Goal: Task Accomplishment & Management: Use online tool/utility

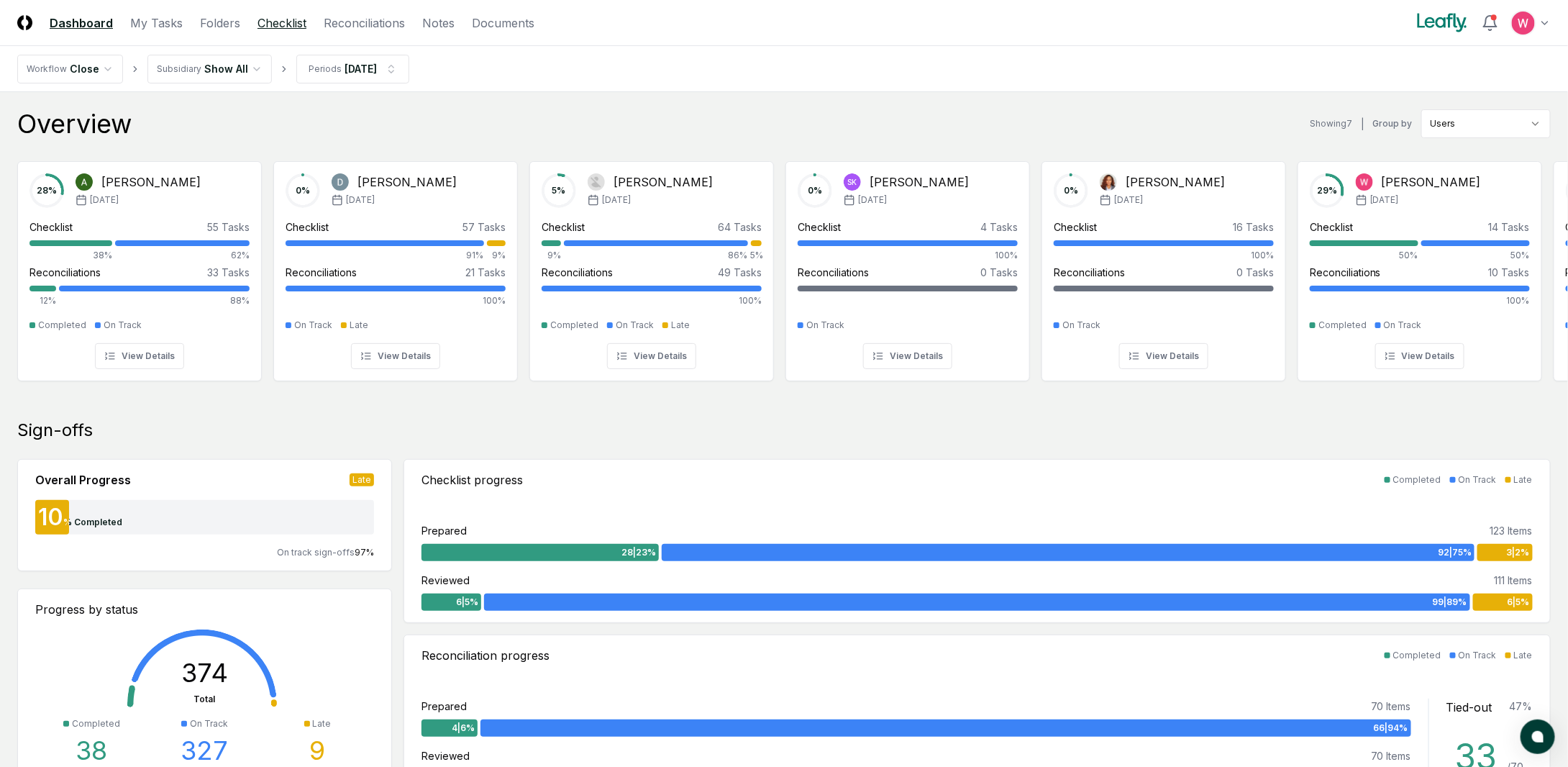
click at [263, 21] on link "Checklist" at bounding box center [281, 23] width 49 height 17
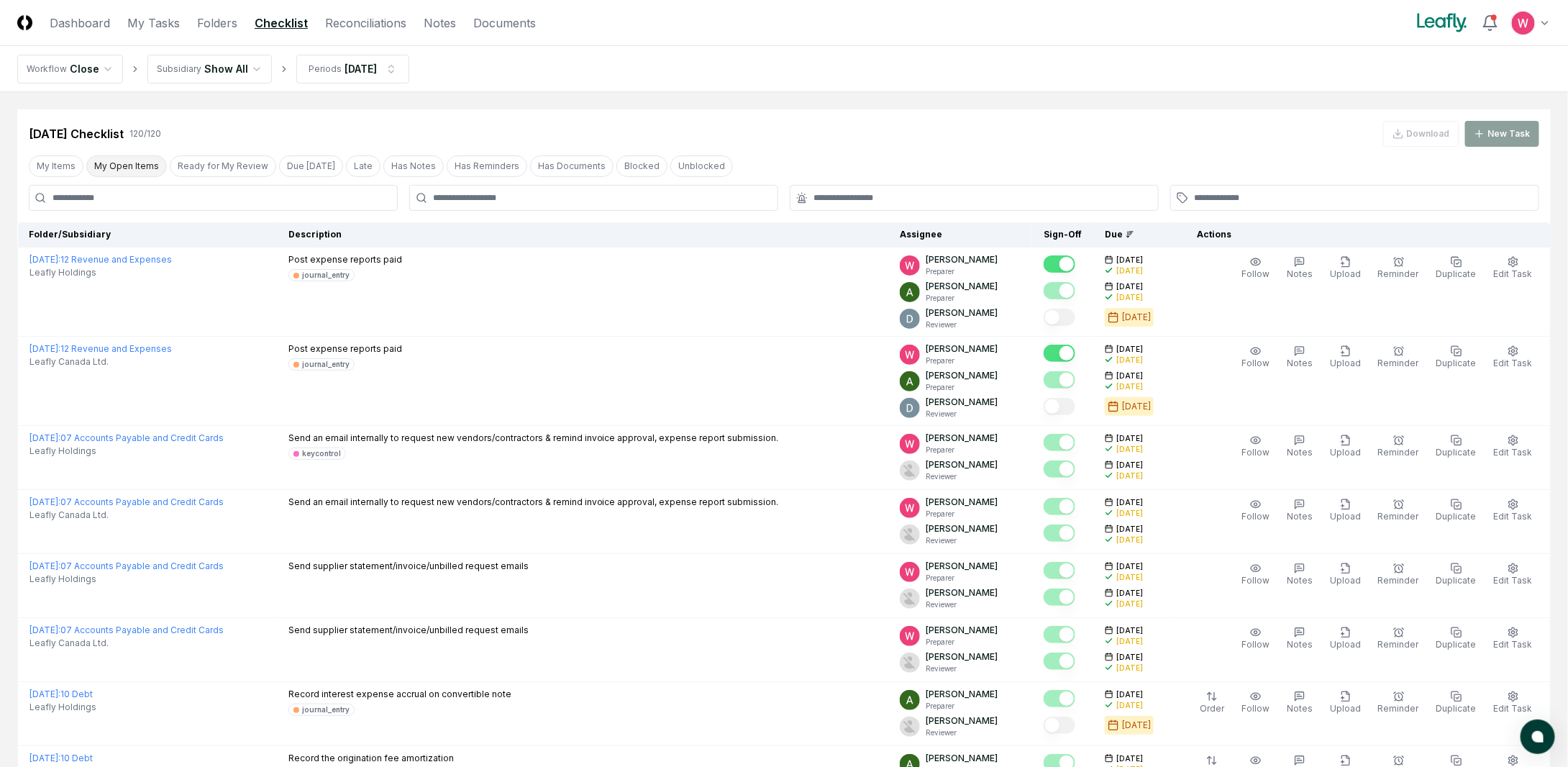
click at [127, 162] on button "My Open Items" at bounding box center [127, 166] width 80 height 22
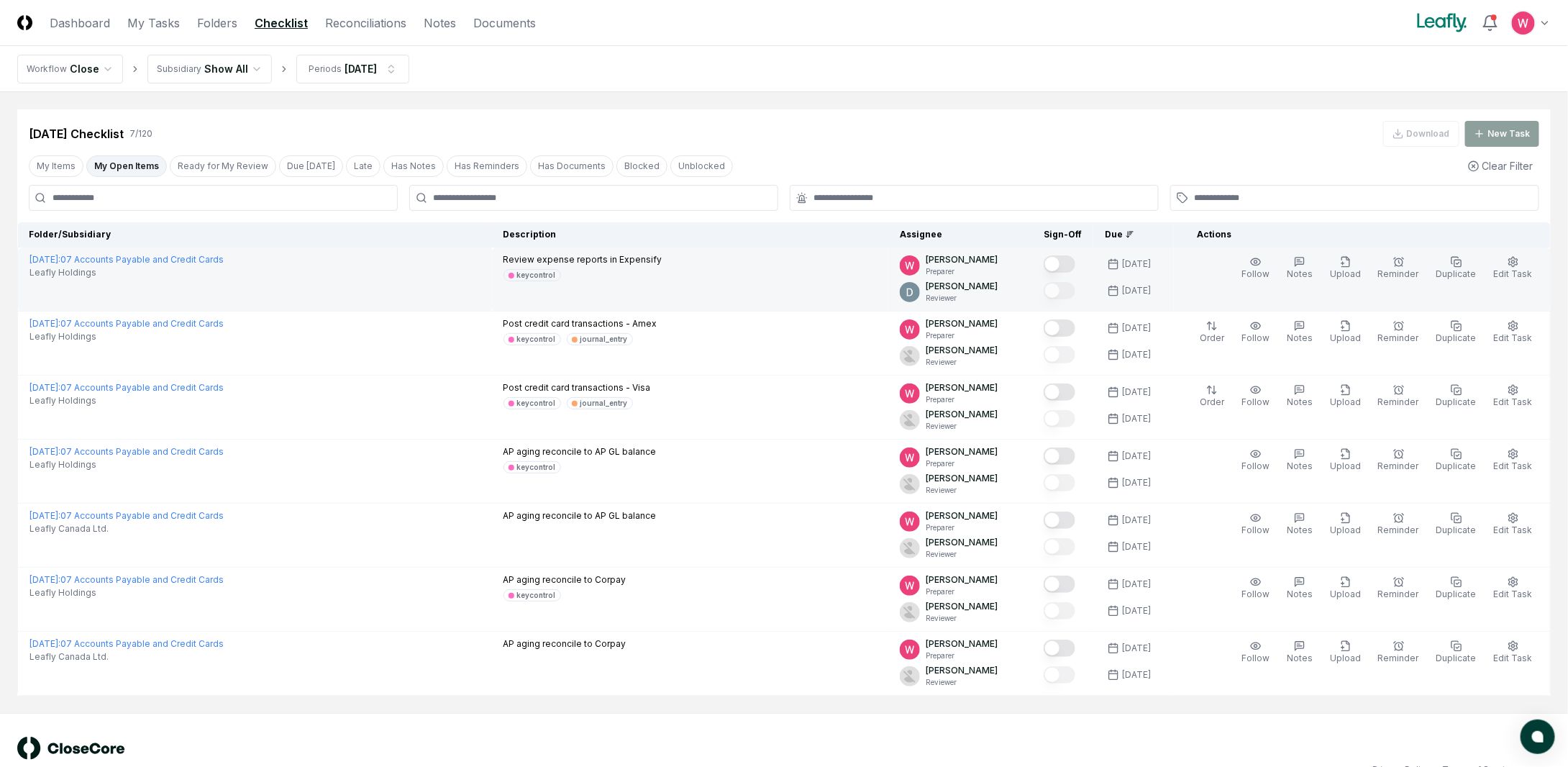
click at [1075, 267] on button "Mark complete" at bounding box center [1059, 264] width 32 height 17
